Goal: Task Accomplishment & Management: Manage account settings

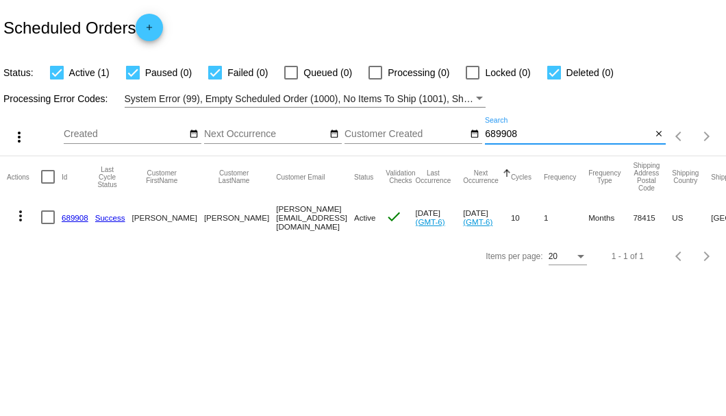
click at [511, 131] on input "689908" at bounding box center [568, 134] width 166 height 11
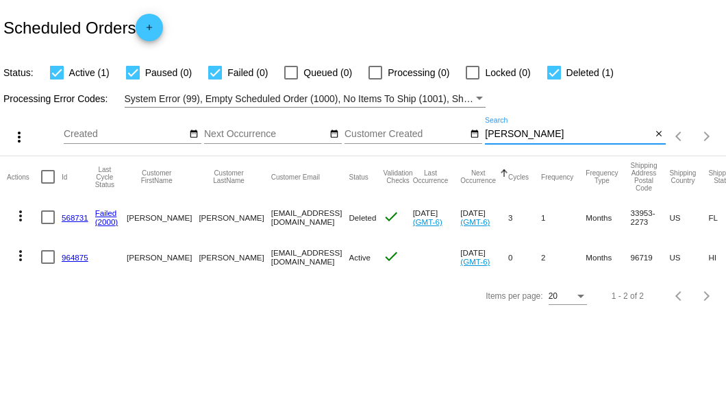
type input "[PERSON_NAME]"
click at [78, 256] on link "964875" at bounding box center [75, 257] width 27 height 9
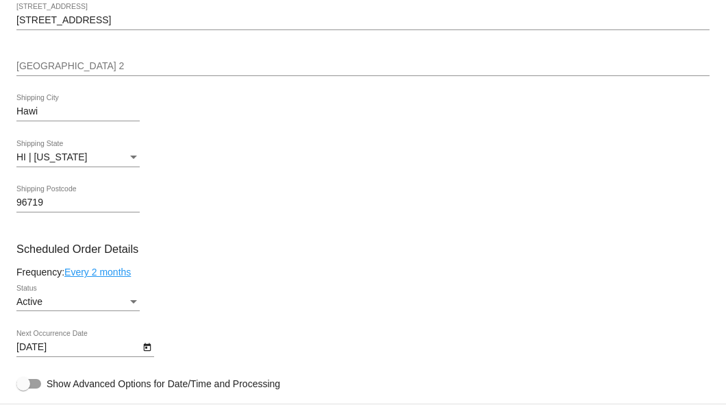
scroll to position [502, 0]
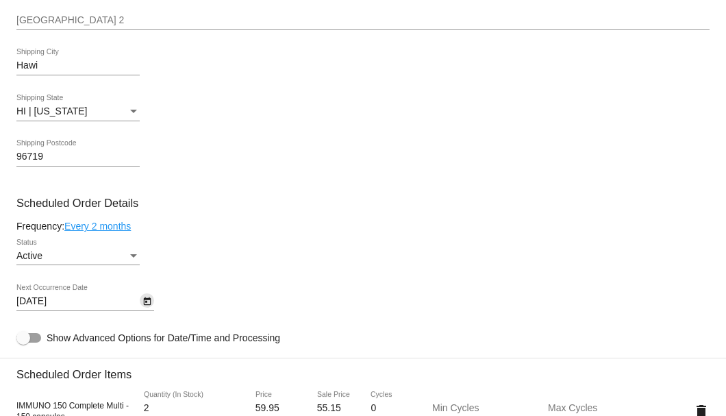
click at [143, 302] on icon "Open calendar" at bounding box center [147, 301] width 8 height 8
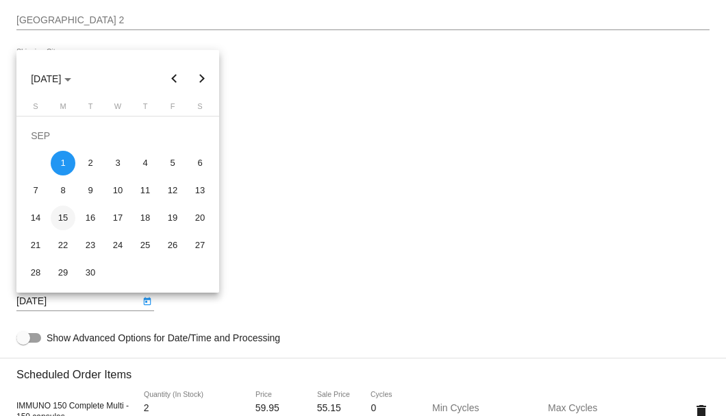
click at [60, 221] on div "15" at bounding box center [63, 217] width 25 height 25
type input "9/15/2025"
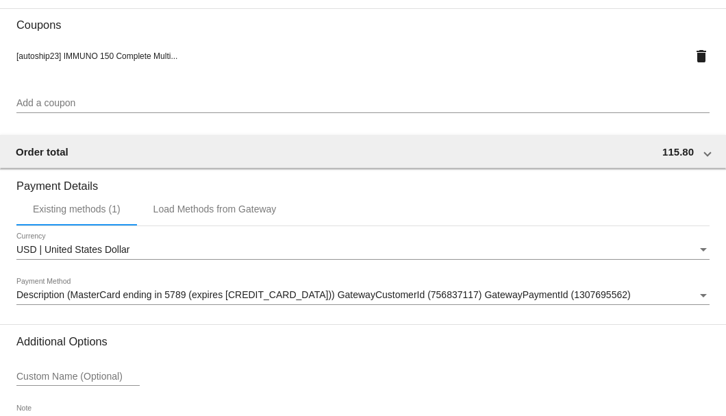
scroll to position [1198, 0]
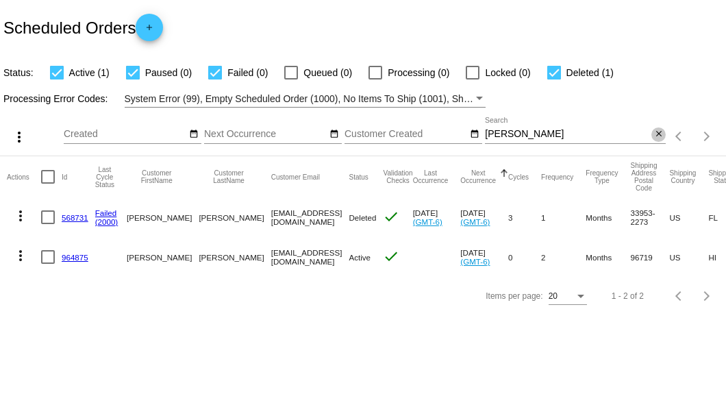
click at [653, 134] on button "close" at bounding box center [658, 134] width 14 height 14
click at [653, 134] on mat-icon "search" at bounding box center [657, 136] width 16 height 21
